Goal: Task Accomplishment & Management: Complete application form

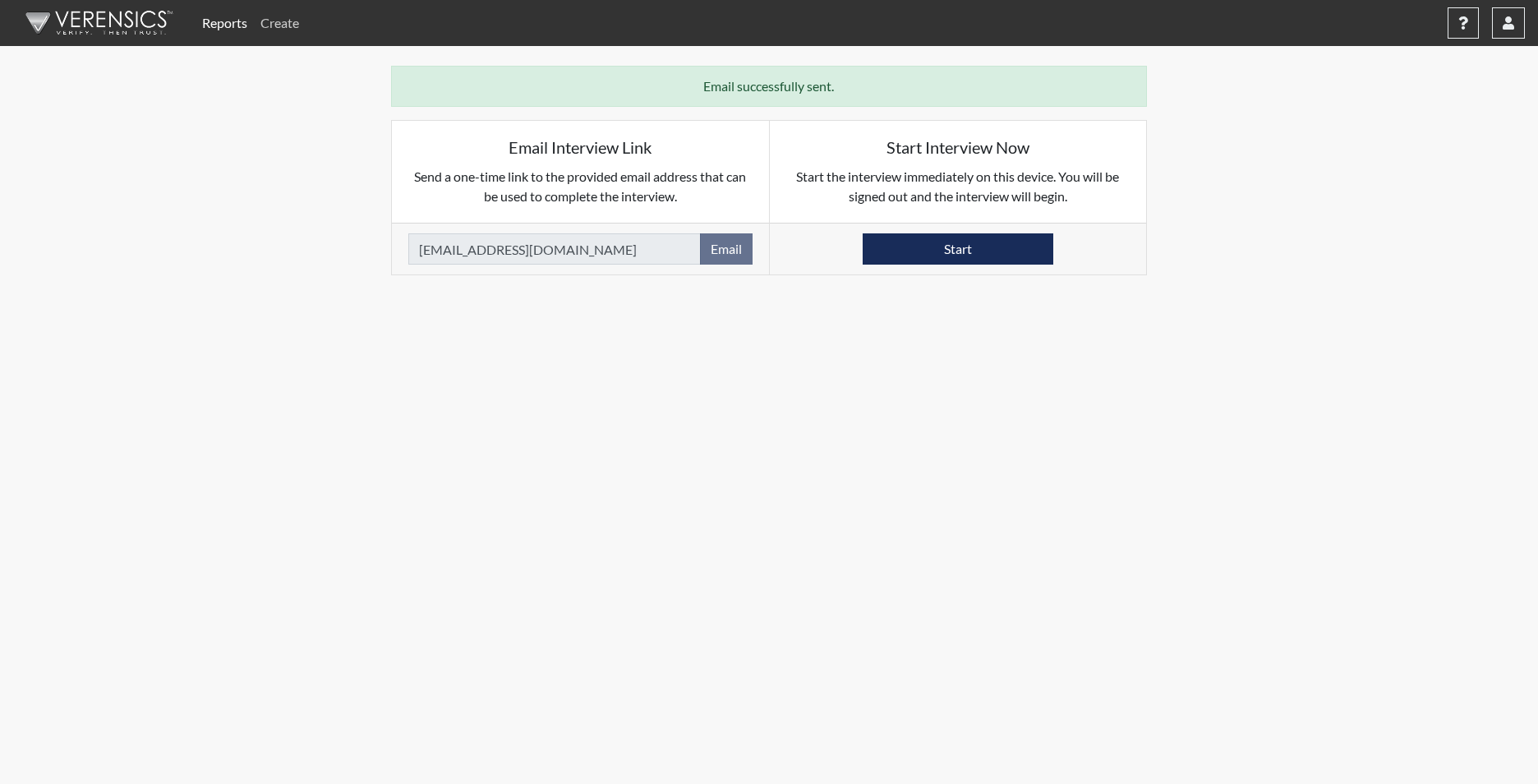
click at [283, 13] on link "Create" at bounding box center [280, 23] width 52 height 33
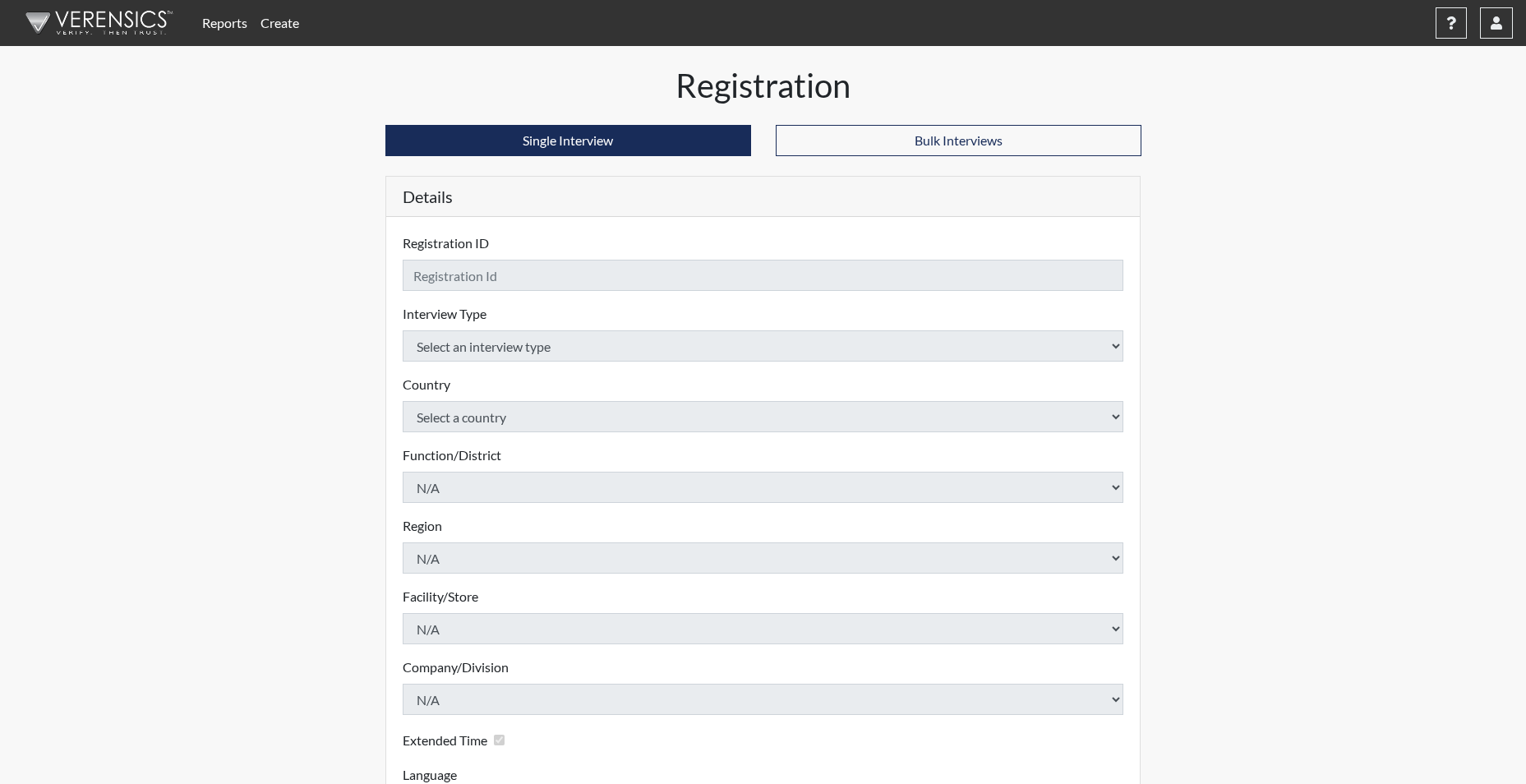
checkbox input "true"
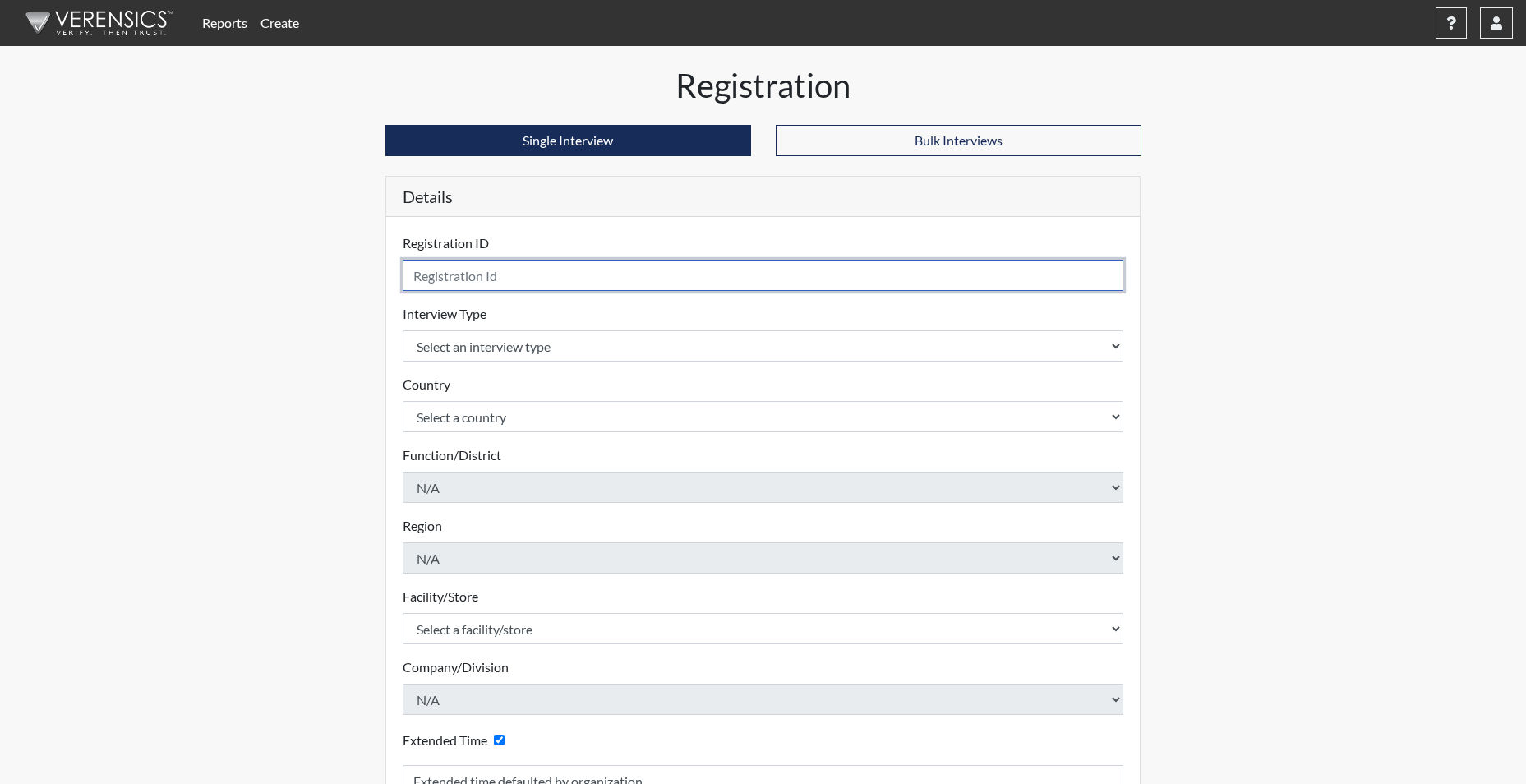
click at [497, 268] on input "text" at bounding box center [763, 276] width 722 height 31
type input "AMCNETT6841"
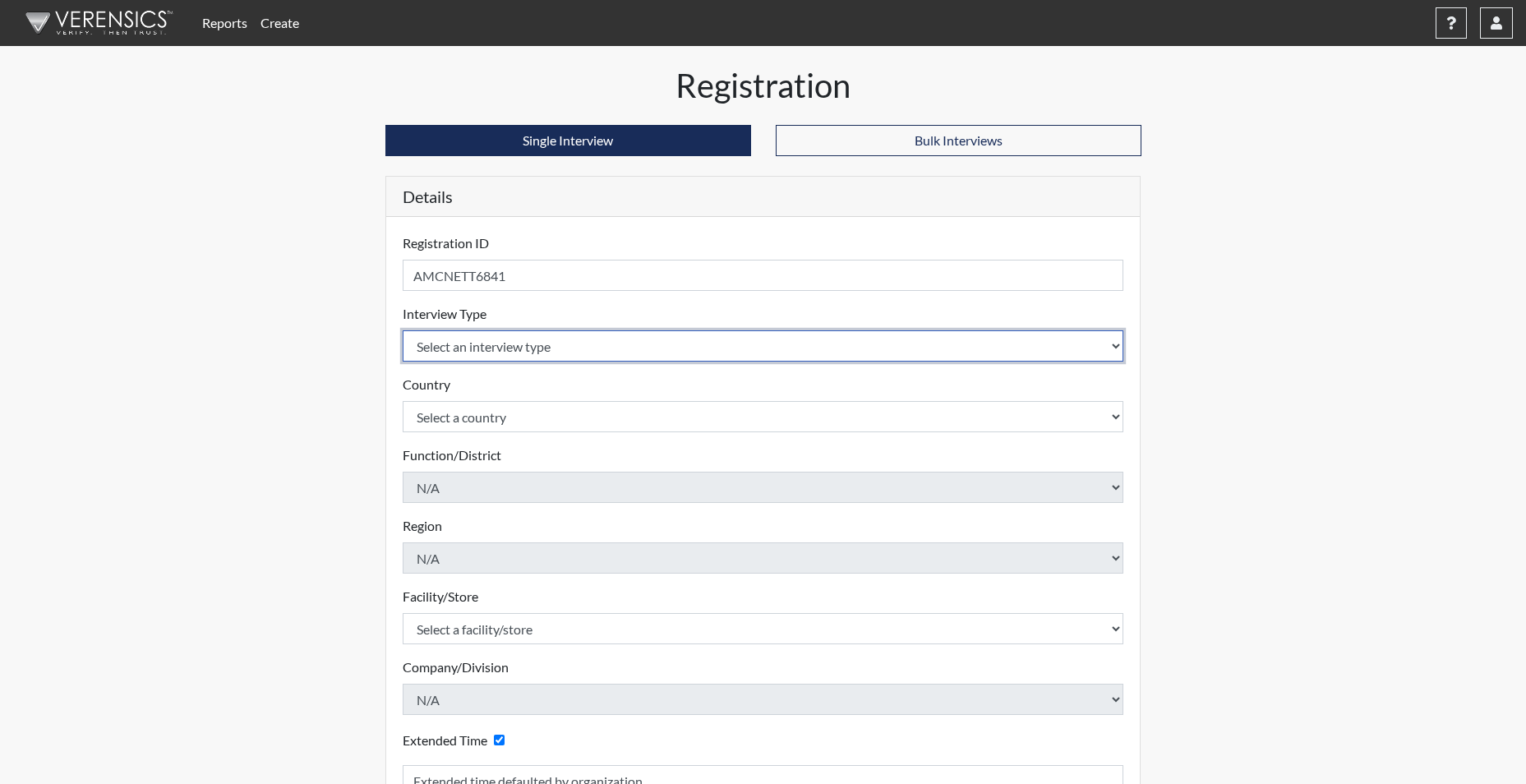
click at [473, 349] on select "Select an interview type Corrections Pre-Employment" at bounding box center [763, 346] width 722 height 31
select select "ff733e93-e1bf-11ea-9c9f-0eff0cf7eb8f"
click at [403, 330] on select "Select an interview type Corrections Pre-Employment" at bounding box center [763, 346] width 722 height 31
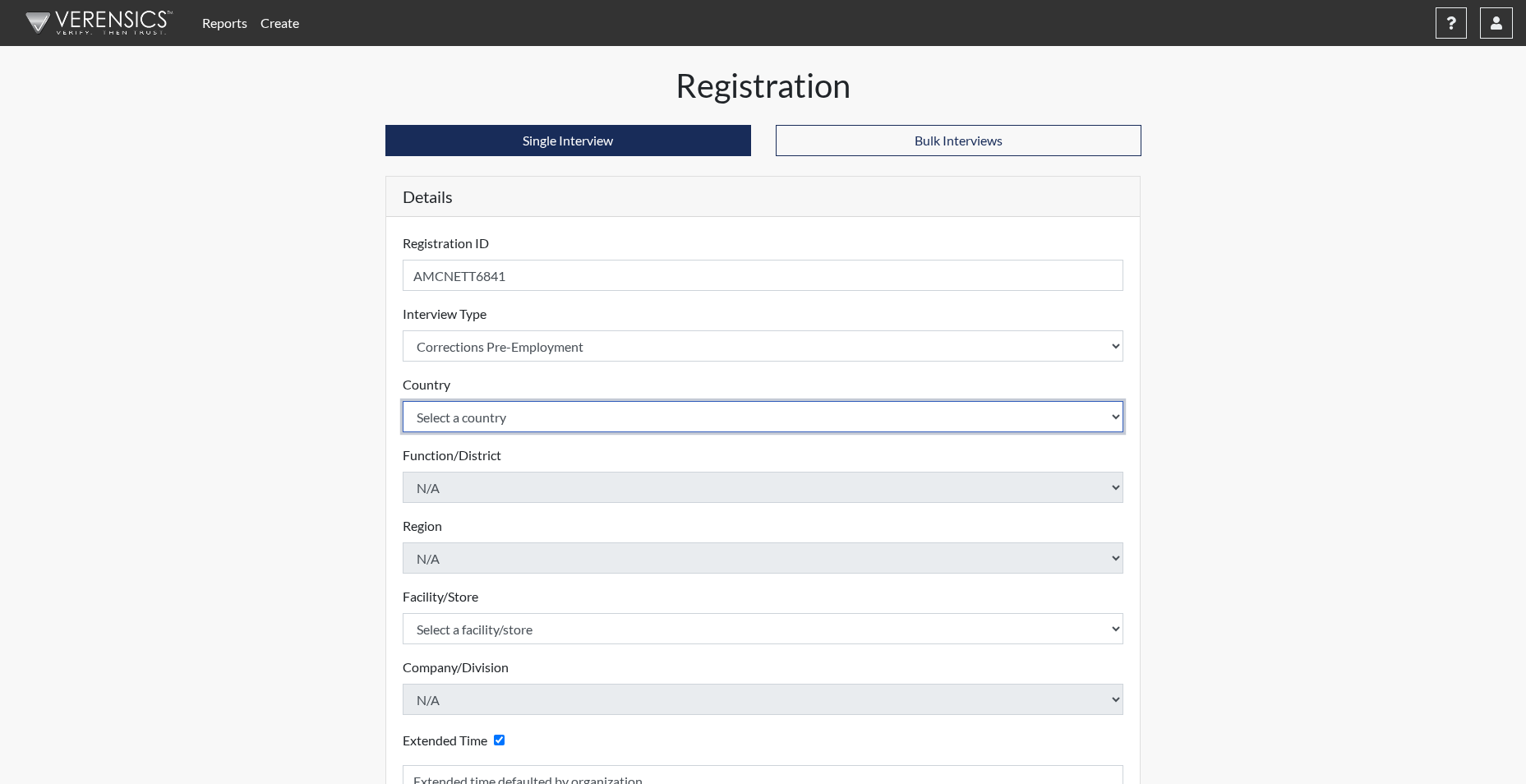
click at [479, 409] on select "Select a country [GEOGRAPHIC_DATA] [GEOGRAPHIC_DATA]" at bounding box center [763, 416] width 722 height 31
select select "united-states-of-[GEOGRAPHIC_DATA]"
click at [403, 401] on select "Select a country [GEOGRAPHIC_DATA] [GEOGRAPHIC_DATA]" at bounding box center [763, 416] width 722 height 31
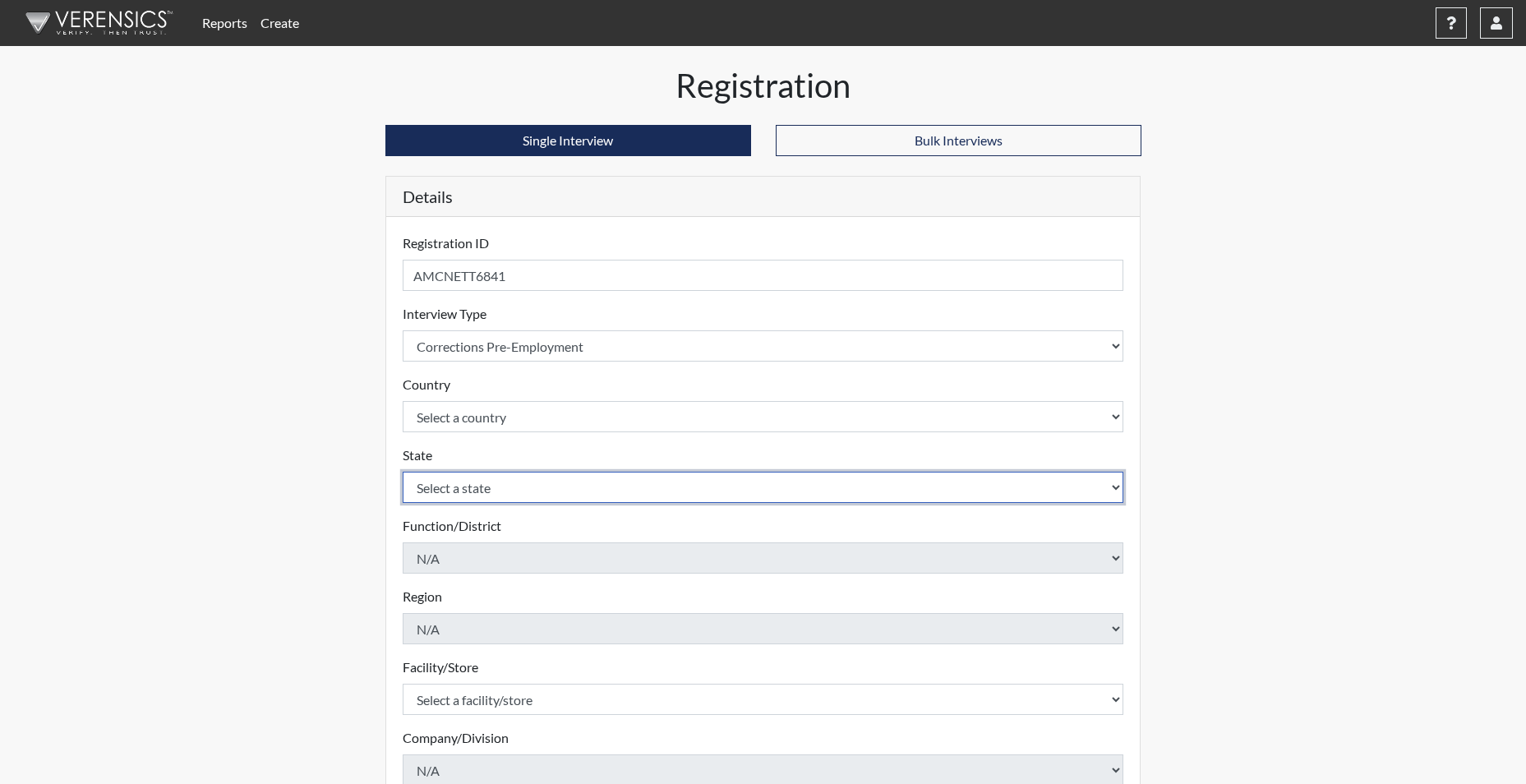
click at [478, 486] on select "Select a state [US_STATE] [US_STATE] [US_STATE] [US_STATE] [US_STATE] [US_STATE…" at bounding box center [763, 487] width 722 height 31
select select "SC"
click at [403, 471] on select "Select a state [US_STATE] [US_STATE] [US_STATE] [US_STATE] [US_STATE] [US_STATE…" at bounding box center [763, 487] width 722 height 31
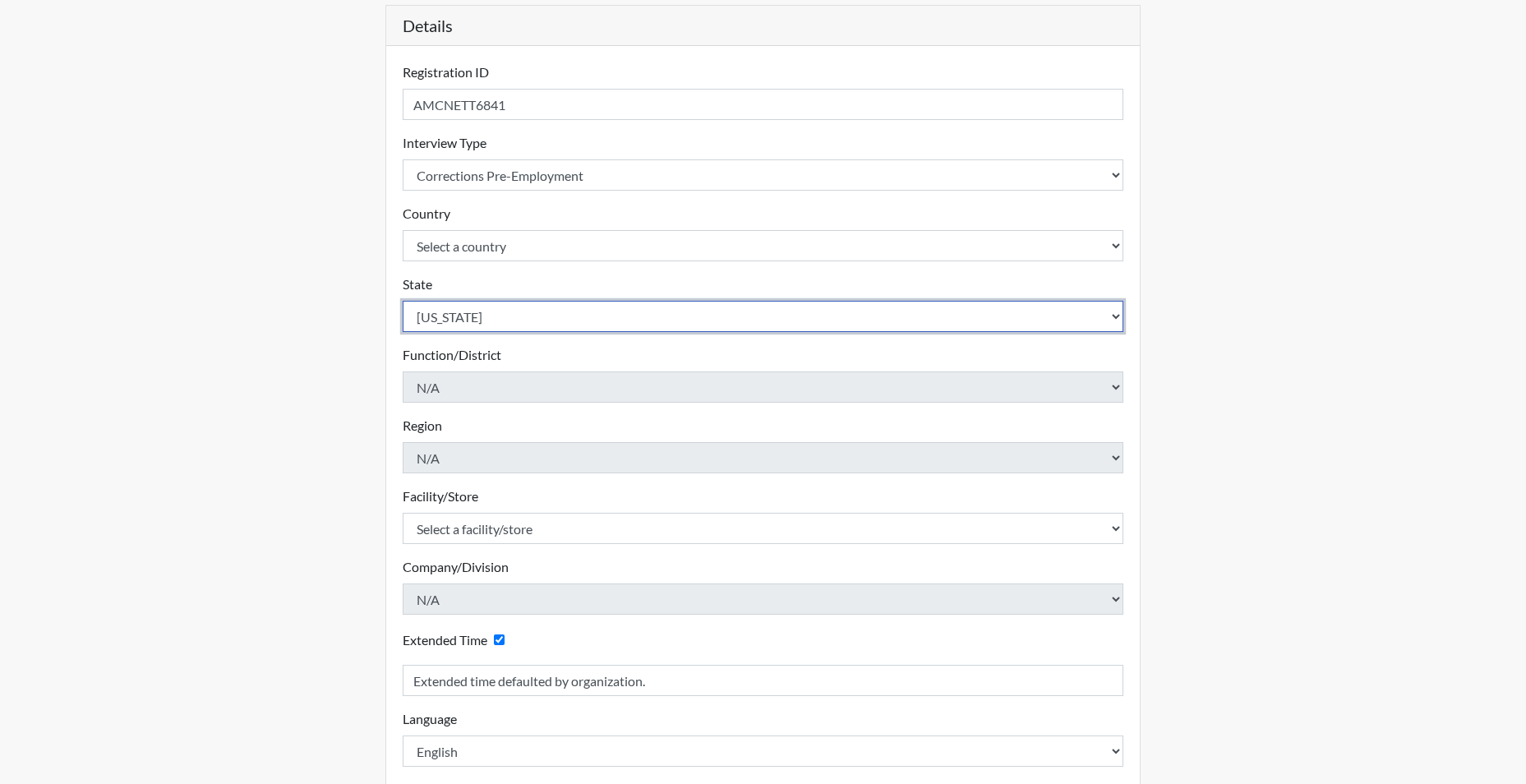
scroll to position [247, 0]
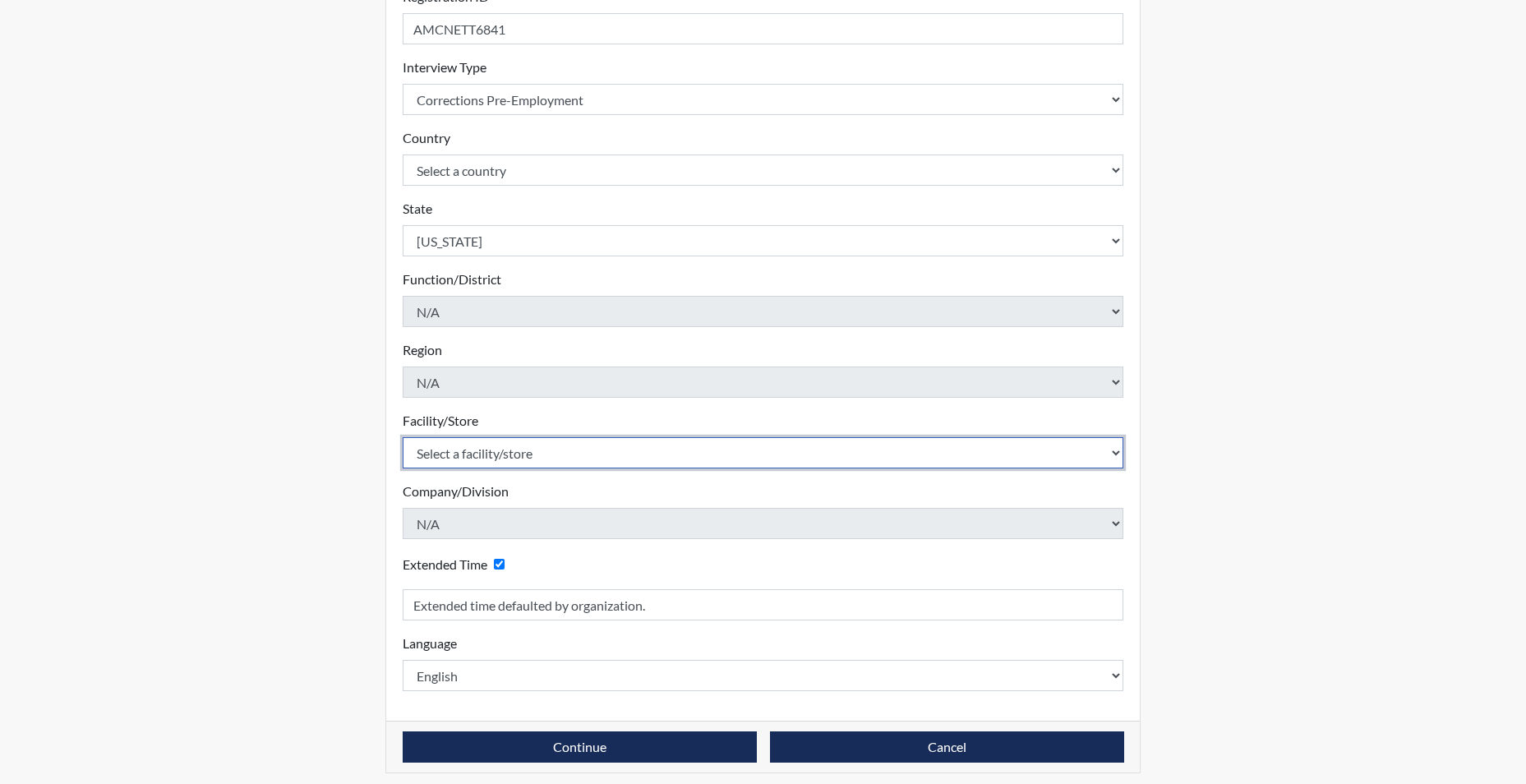
click at [486, 462] on select "Select a facility/store [GEOGRAPHIC_DATA] CI Broad River CI [PERSON_NAME] CI Di…" at bounding box center [763, 453] width 722 height 31
select select "61ab0ec9-3915-4257-bc03-7b4f61d7e4e7"
click at [403, 437] on select "Select a facility/store [GEOGRAPHIC_DATA] CI Broad River CI [PERSON_NAME] CI Di…" at bounding box center [763, 453] width 722 height 31
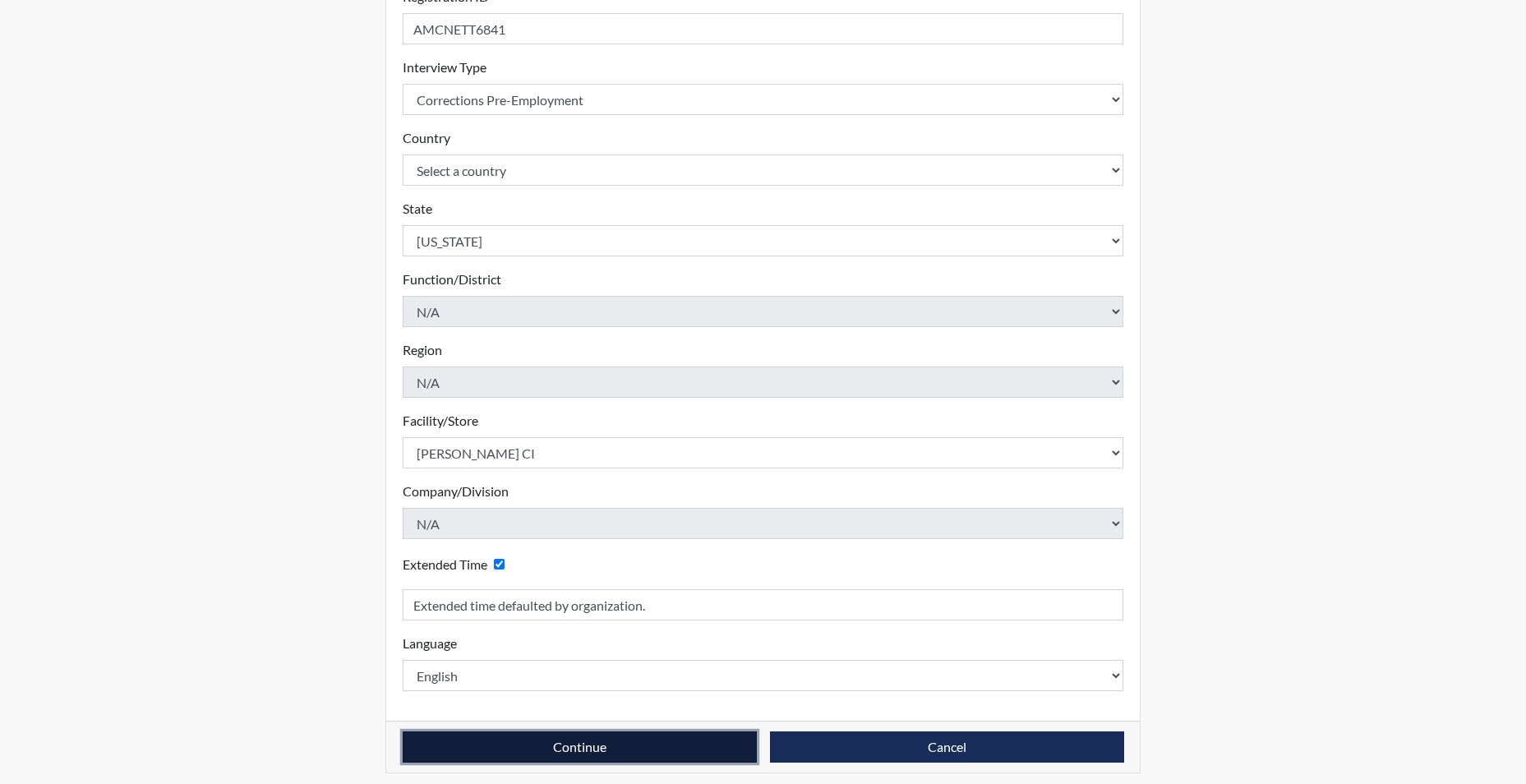
click at [513, 747] on button "Continue" at bounding box center [579, 747] width 354 height 31
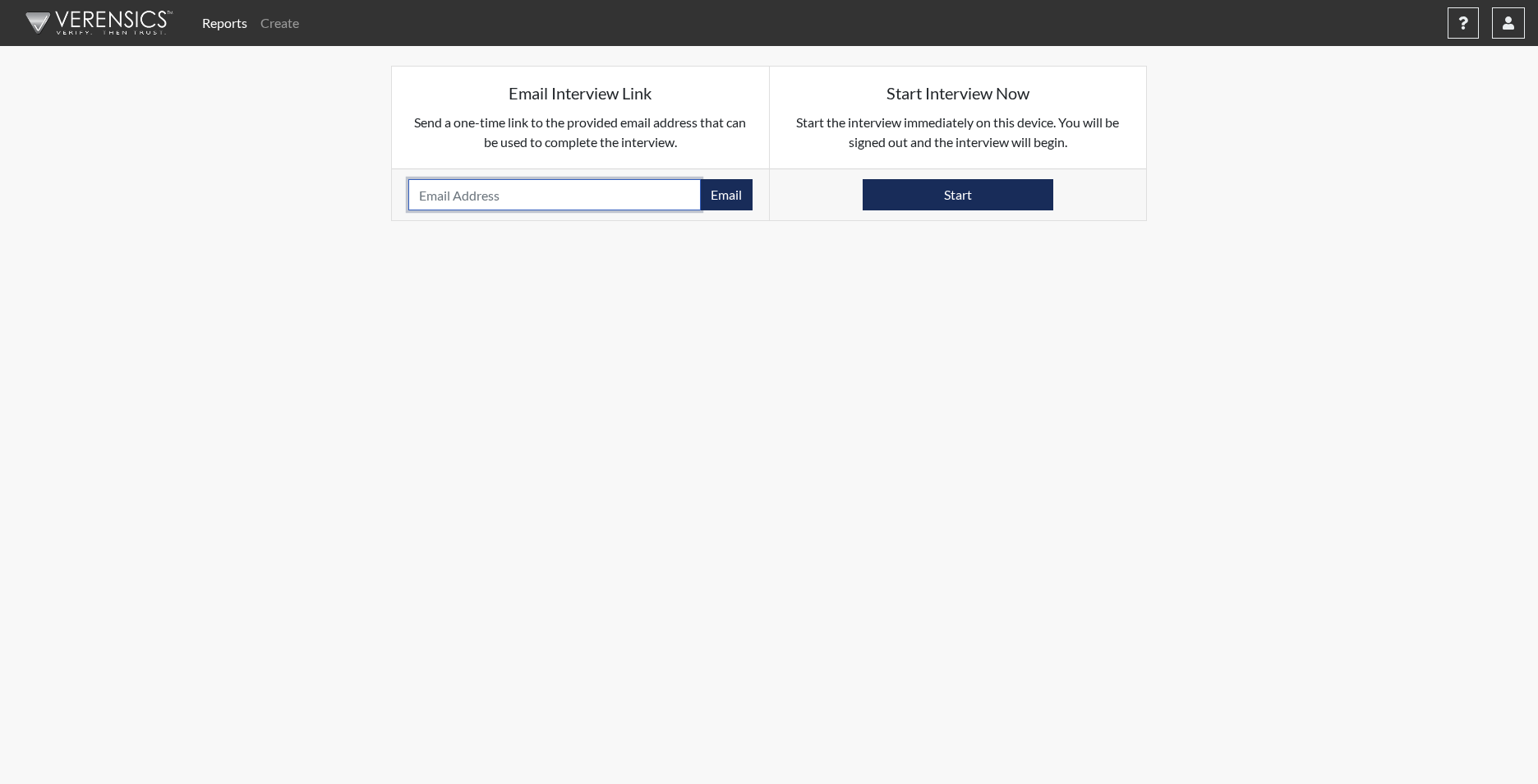
click at [513, 202] on input "email" at bounding box center [555, 195] width 292 height 31
type input "[EMAIL_ADDRESS][DOMAIN_NAME]"
click at [725, 202] on button "Email" at bounding box center [726, 195] width 52 height 31
